Goal: Navigation & Orientation: Find specific page/section

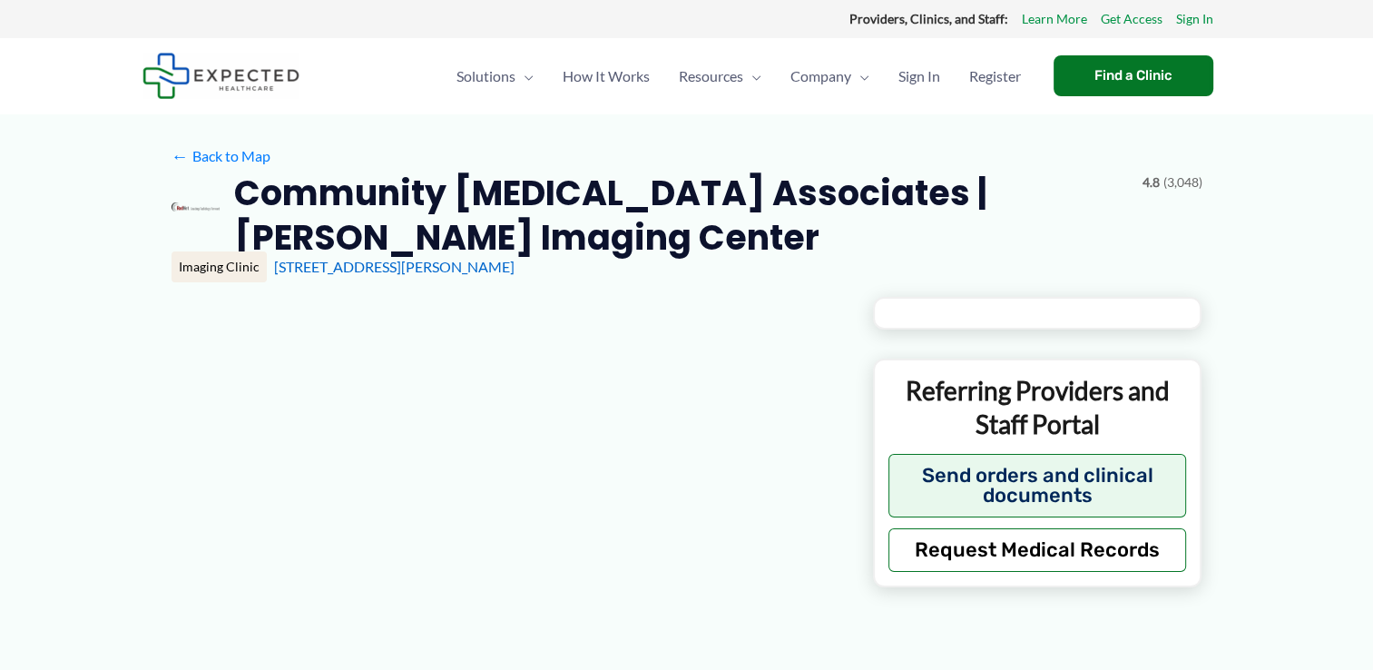
type input "**********"
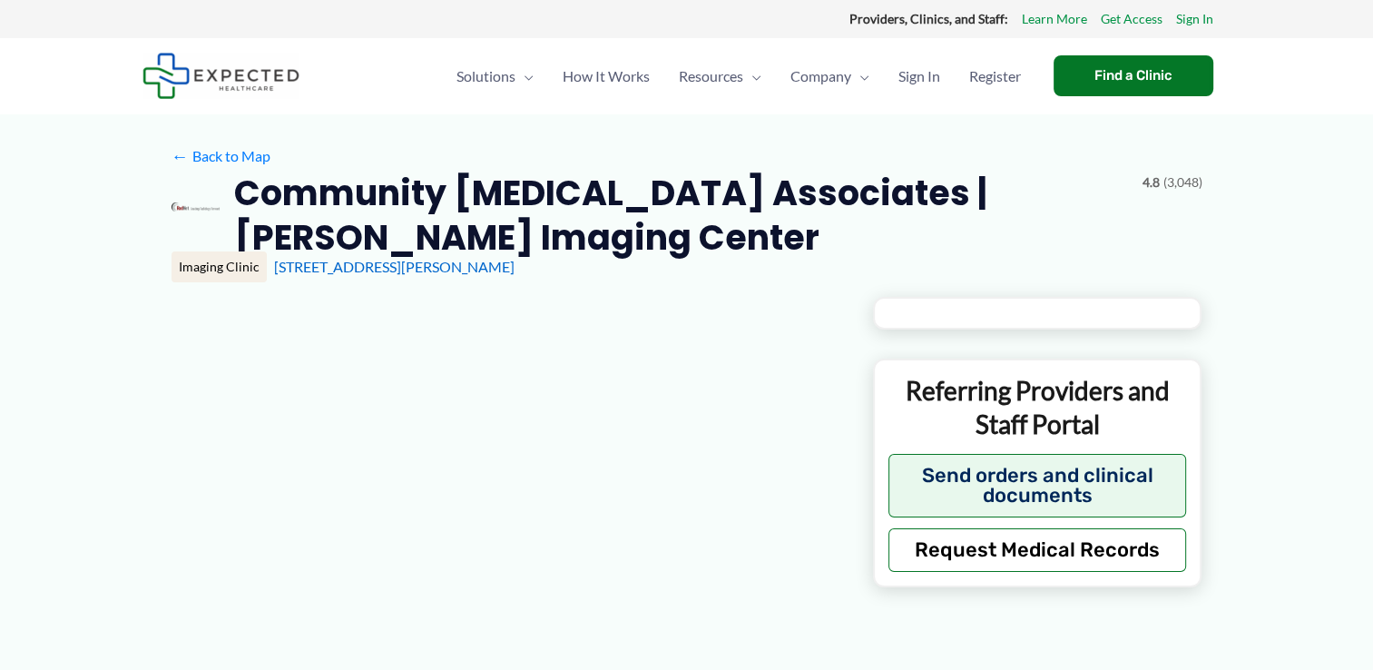
type input "**********"
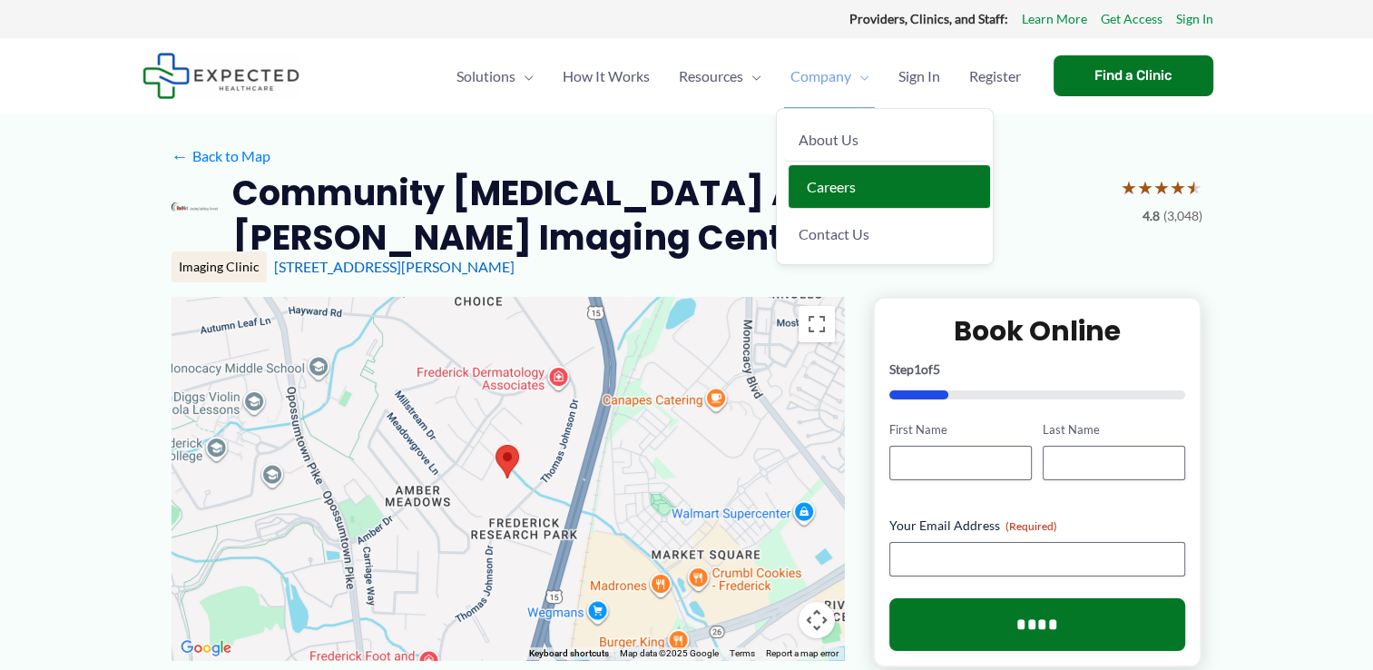
click at [838, 178] on span "Careers" at bounding box center [831, 186] width 49 height 17
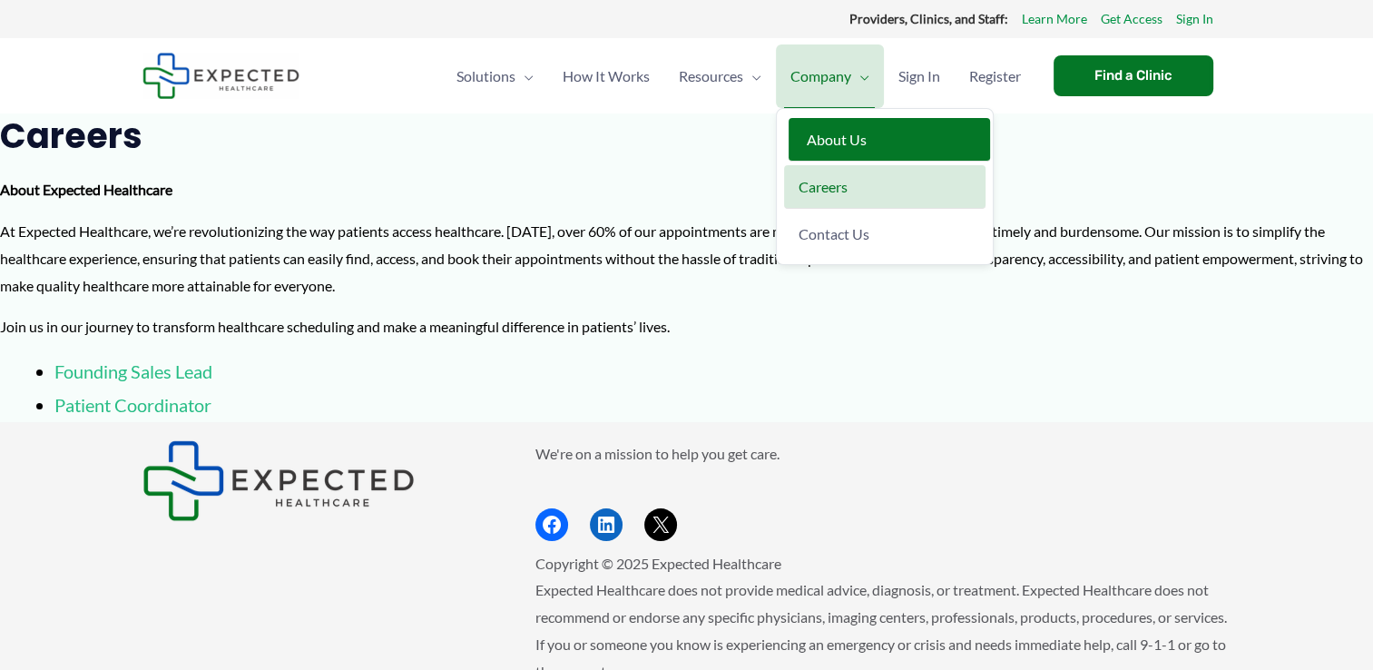
click at [849, 137] on span "About Us" at bounding box center [837, 139] width 60 height 17
